Goal: Information Seeking & Learning: Learn about a topic

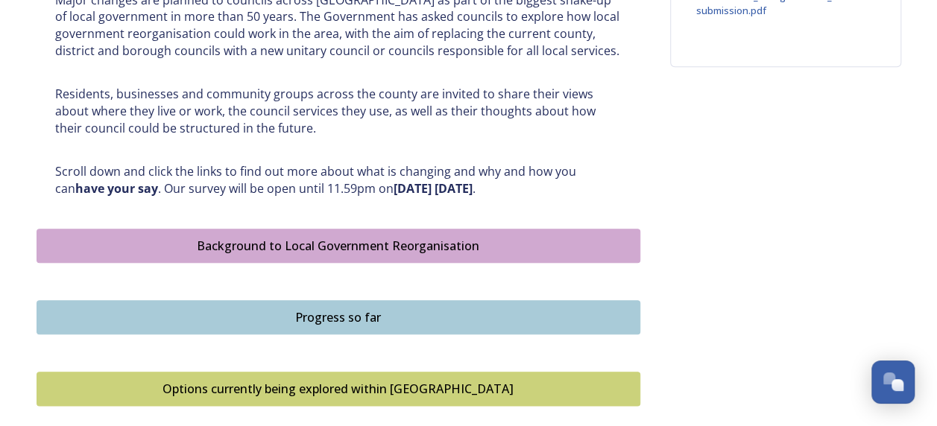
scroll to position [686, 0]
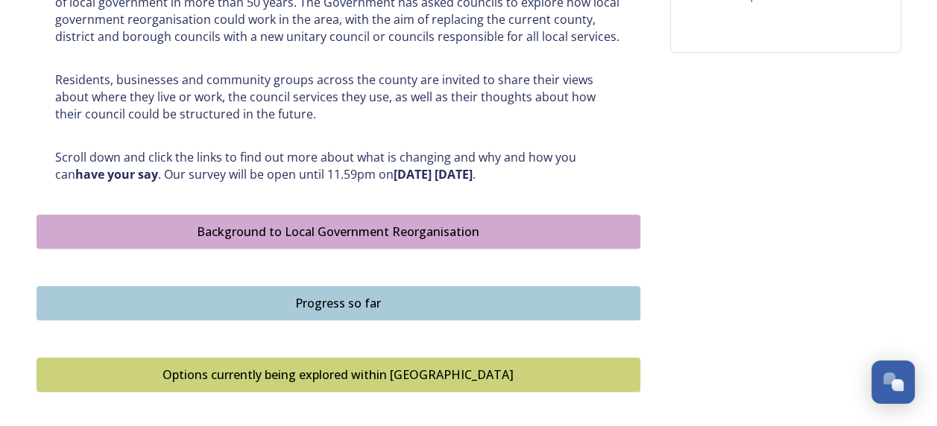
click at [405, 373] on div "Options currently being explored within [GEOGRAPHIC_DATA]" at bounding box center [338, 375] width 587 height 18
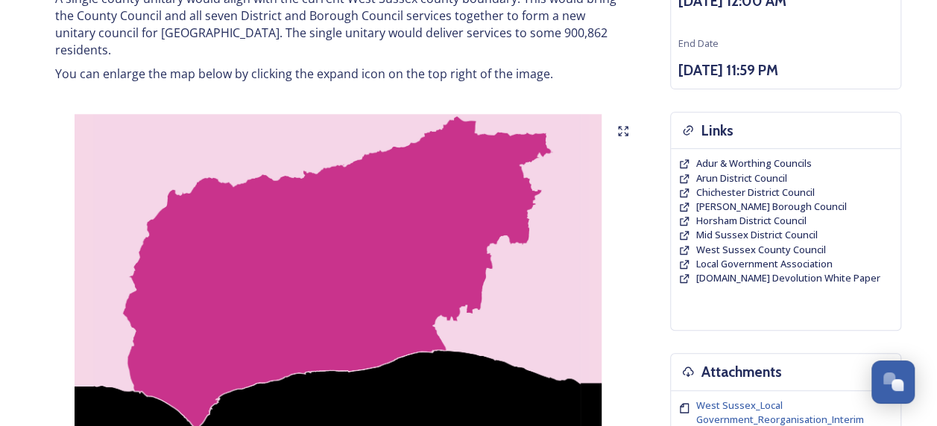
scroll to position [278, 0]
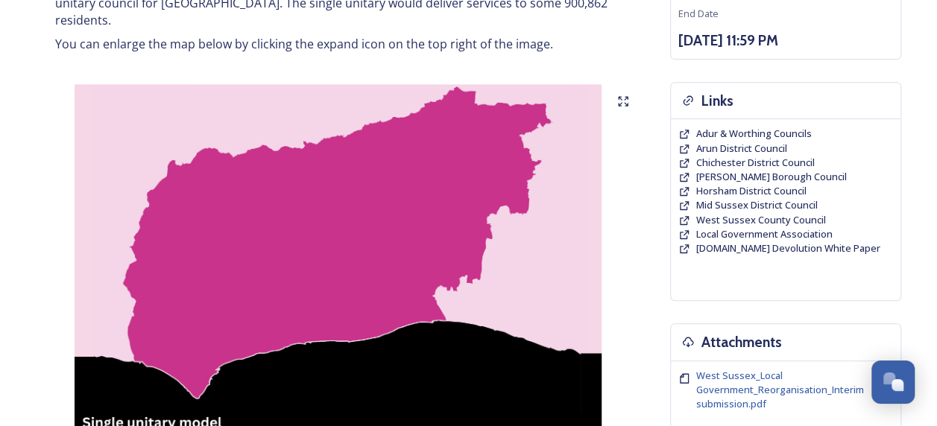
click at [391, 198] on img at bounding box center [339, 270] width 604 height 373
click at [623, 95] on icon at bounding box center [623, 101] width 12 height 12
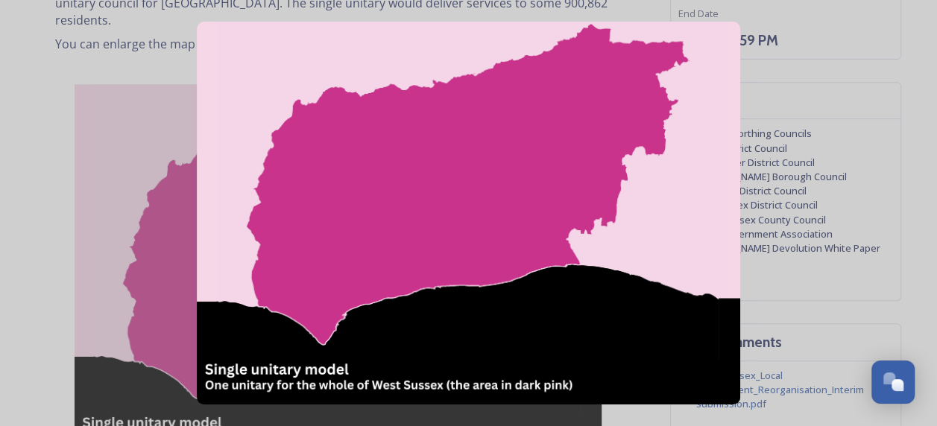
click at [494, 157] on img at bounding box center [468, 214] width 543 height 384
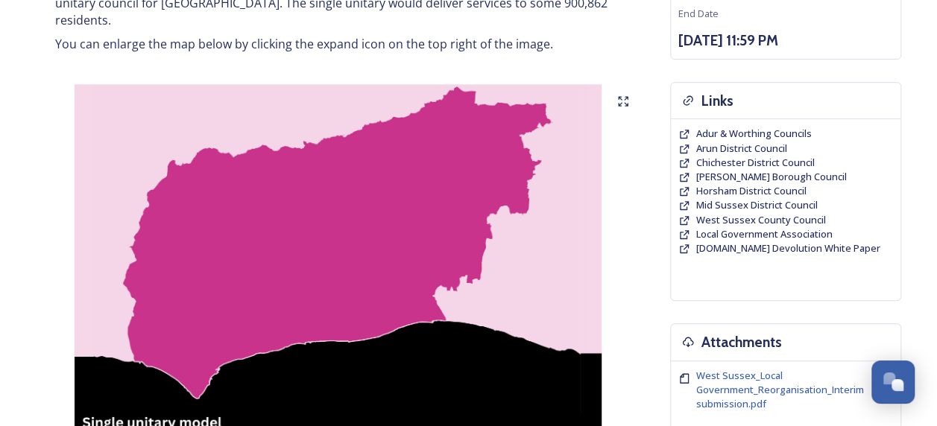
click at [465, 195] on img at bounding box center [339, 270] width 604 height 373
click at [625, 95] on icon at bounding box center [623, 101] width 12 height 12
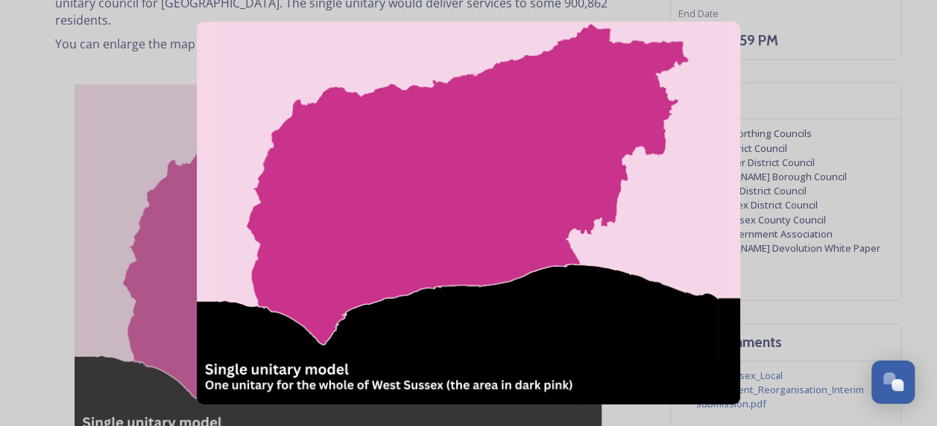
click at [729, 36] on img at bounding box center [468, 214] width 543 height 384
click at [653, 89] on img at bounding box center [468, 214] width 543 height 384
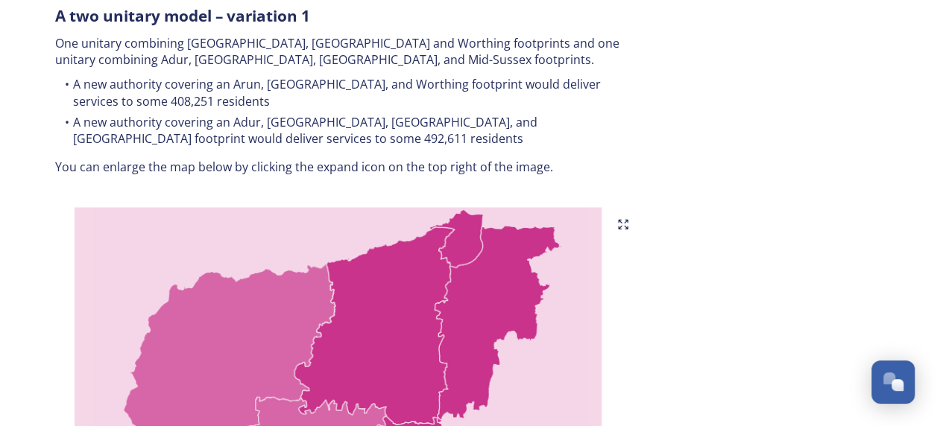
scroll to position [844, 0]
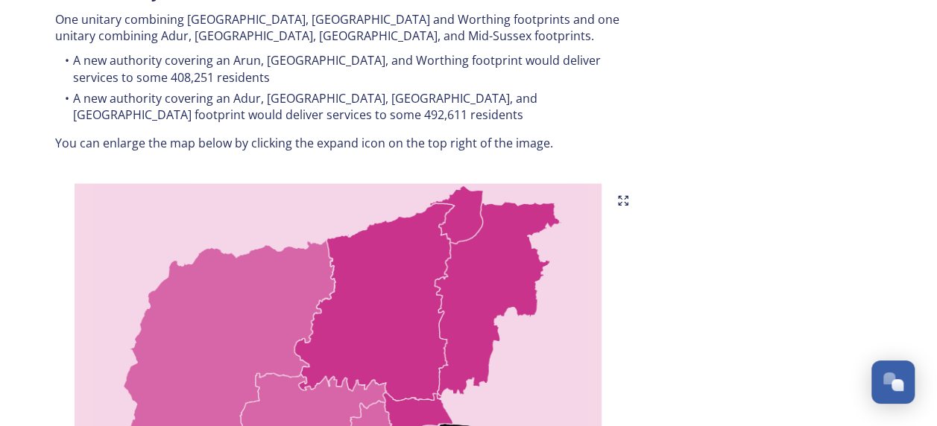
click at [619, 195] on icon at bounding box center [623, 201] width 12 height 12
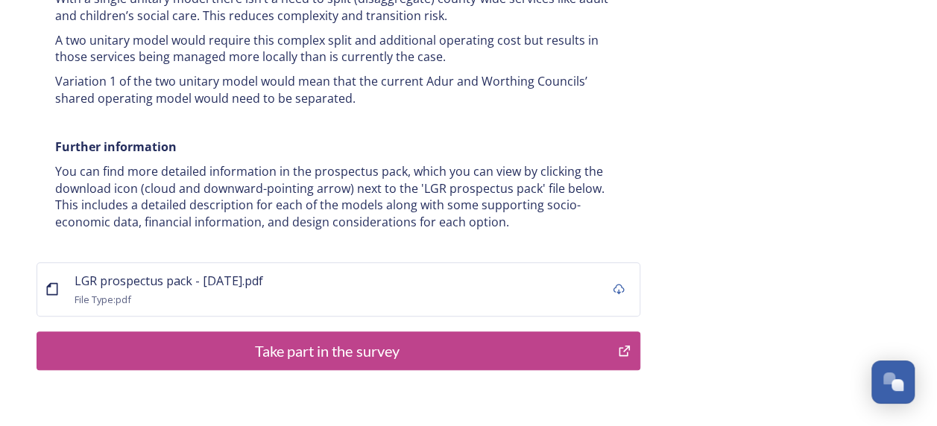
scroll to position [3087, 0]
